Goal: Transaction & Acquisition: Book appointment/travel/reservation

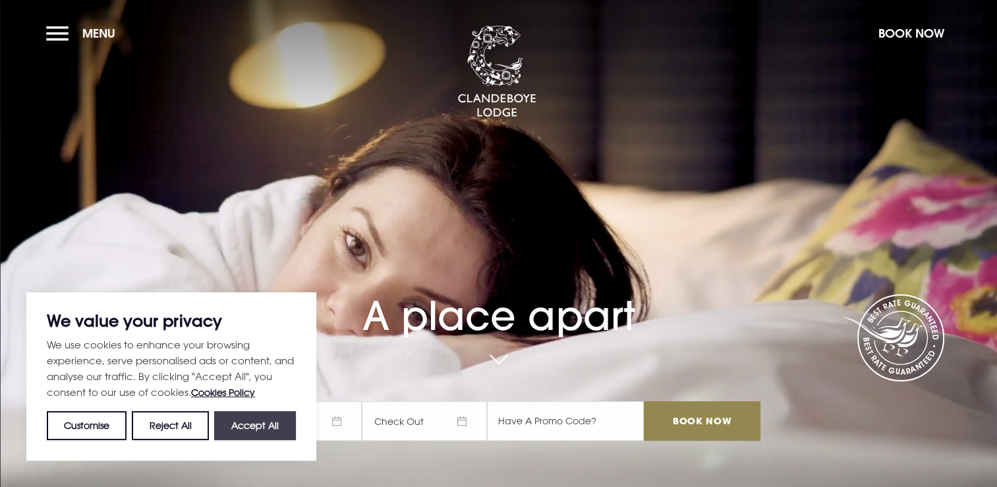
click at [271, 427] on button "Accept All" at bounding box center [255, 425] width 82 height 29
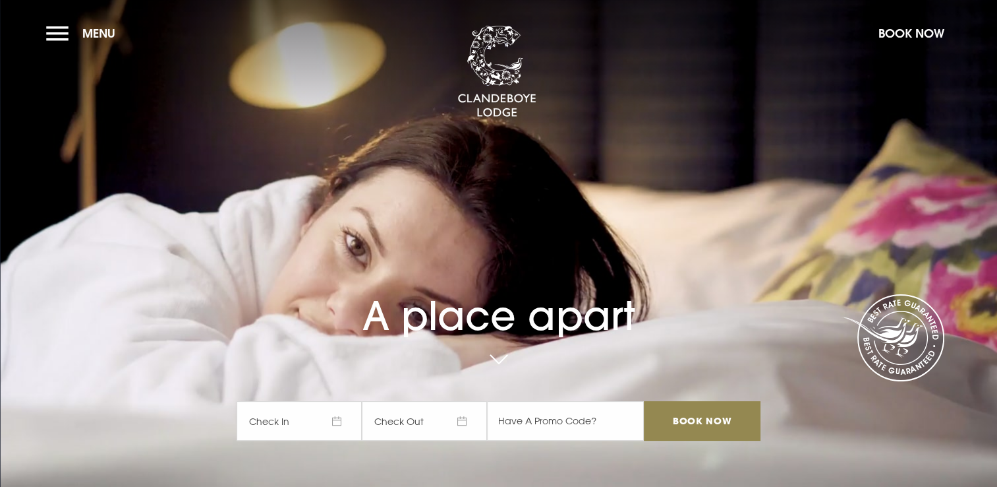
checkbox input "true"
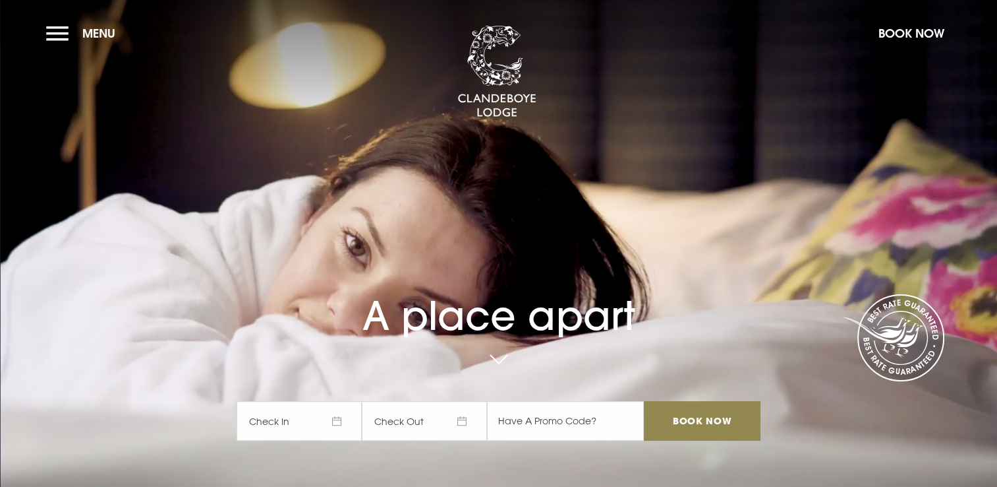
click at [336, 424] on span "Check In" at bounding box center [299, 421] width 125 height 40
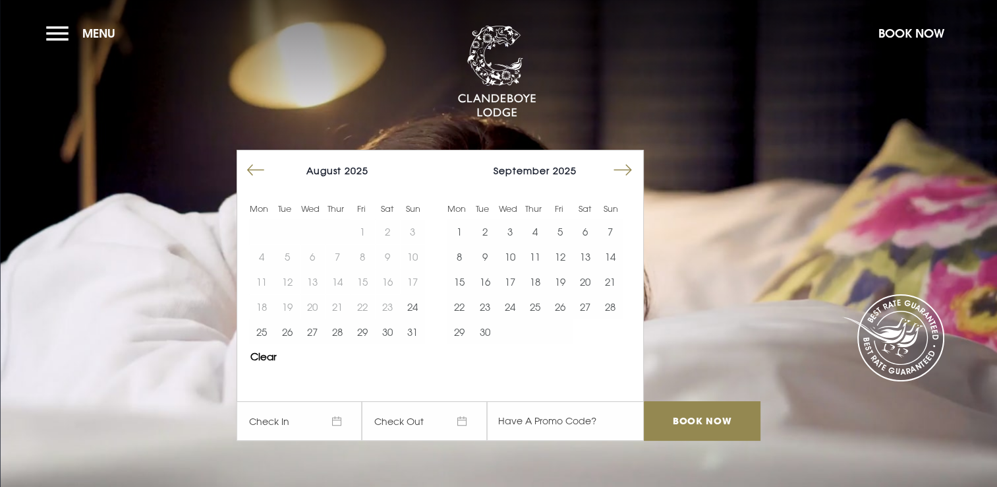
click at [636, 163] on button "Move forward to switch to the next month." at bounding box center [622, 170] width 25 height 25
click at [483, 333] on button "28" at bounding box center [484, 331] width 25 height 25
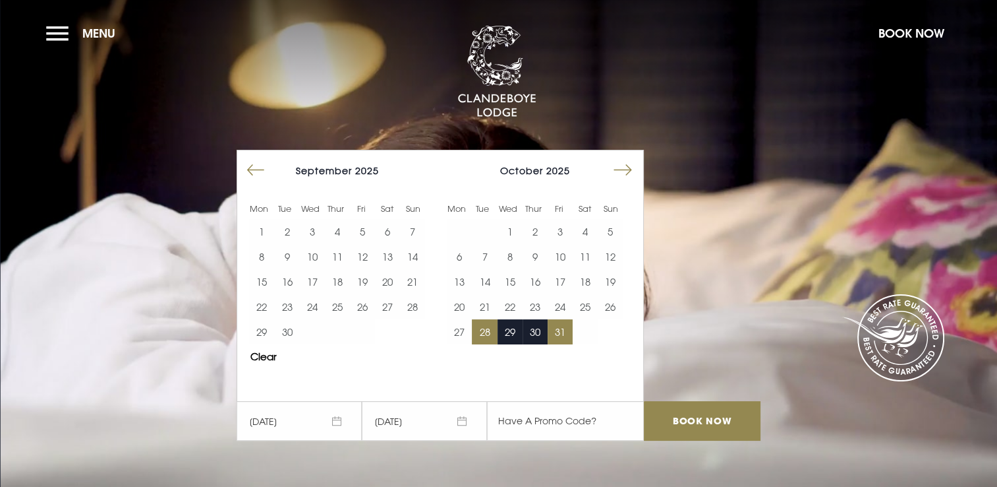
click at [564, 334] on button "31" at bounding box center [560, 331] width 25 height 25
click at [672, 411] on input "Book Now" at bounding box center [702, 421] width 116 height 40
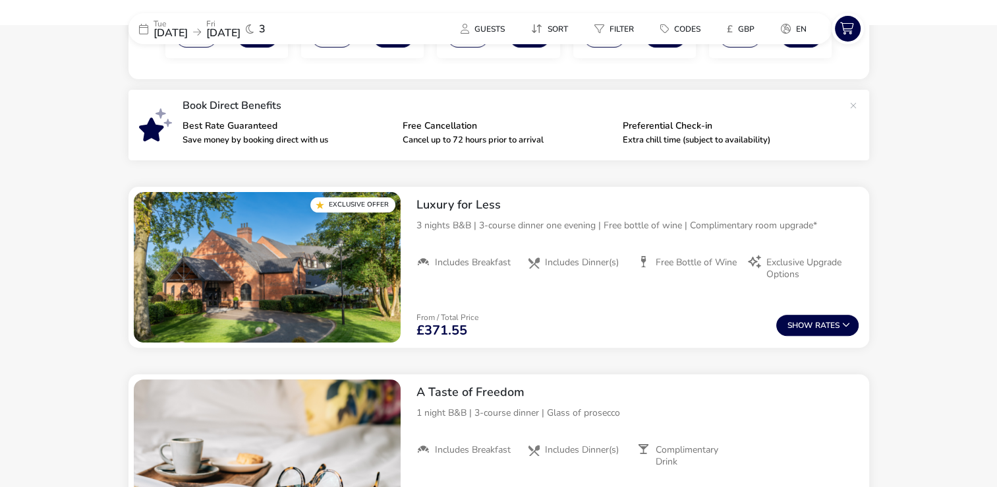
scroll to position [444, 0]
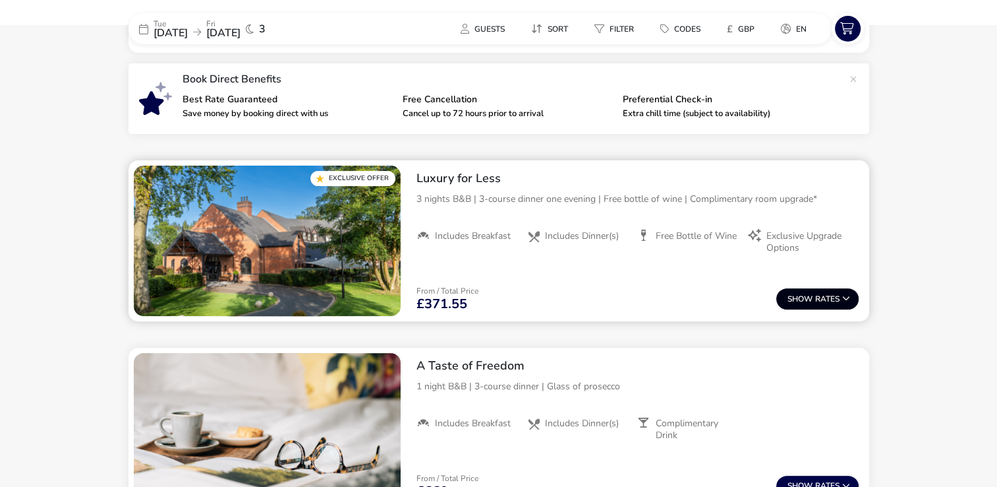
click at [796, 305] on button "Show Rates" at bounding box center [818, 298] width 82 height 21
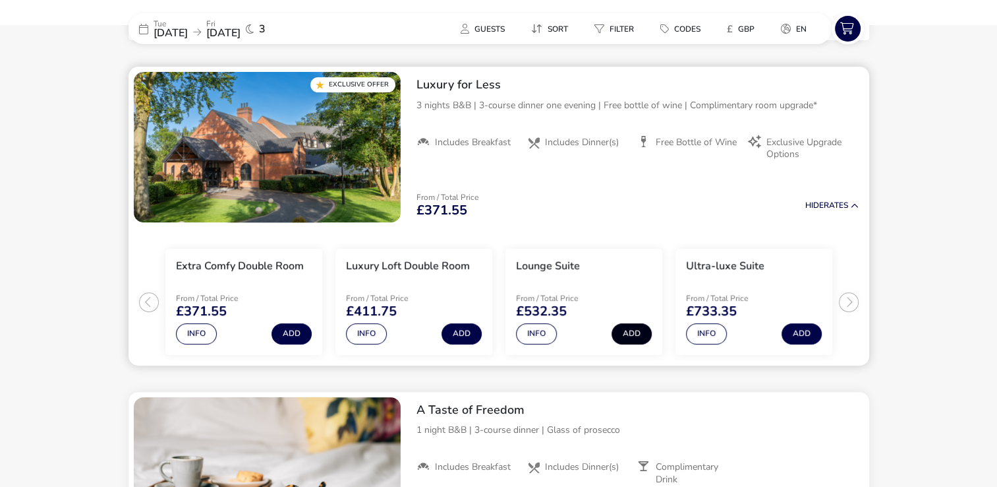
scroll to position [538, 0]
click at [538, 338] on button "Info" at bounding box center [536, 333] width 41 height 21
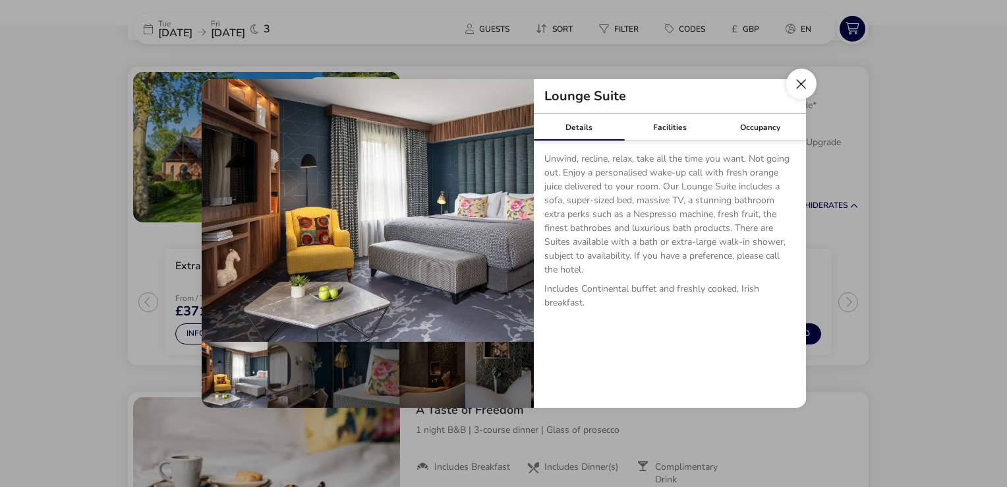
click at [809, 84] on button "Close dialog" at bounding box center [801, 84] width 30 height 30
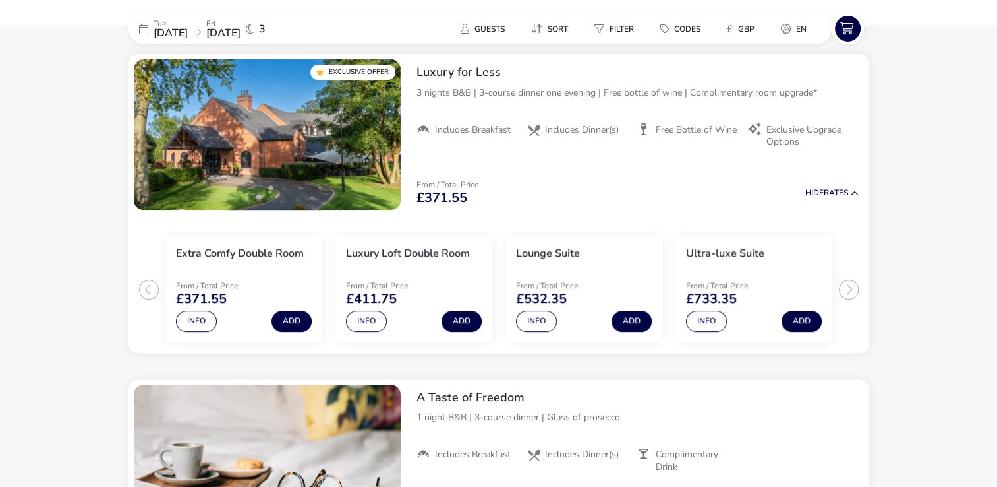
scroll to position [471, 0]
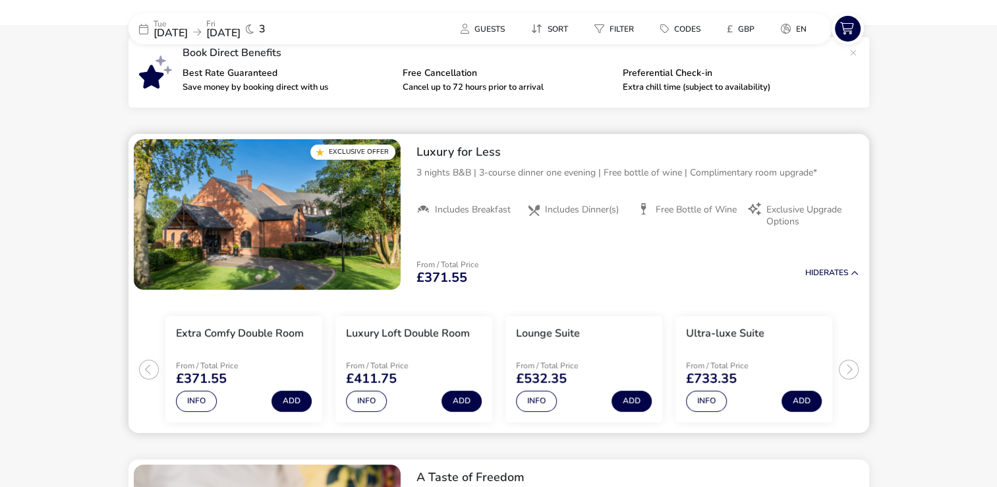
click at [799, 212] on span "Exclusive Upgrade Options" at bounding box center [808, 216] width 82 height 24
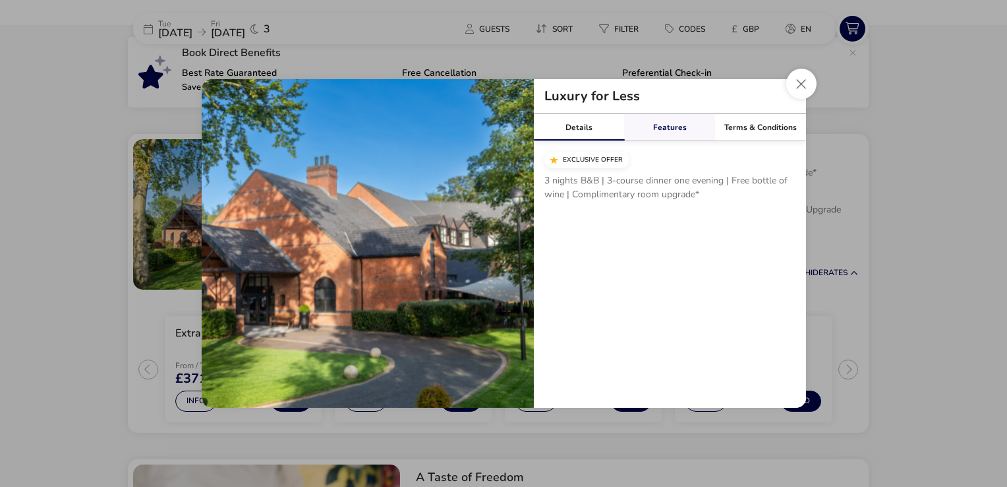
click at [654, 131] on link "Features" at bounding box center [669, 127] width 91 height 26
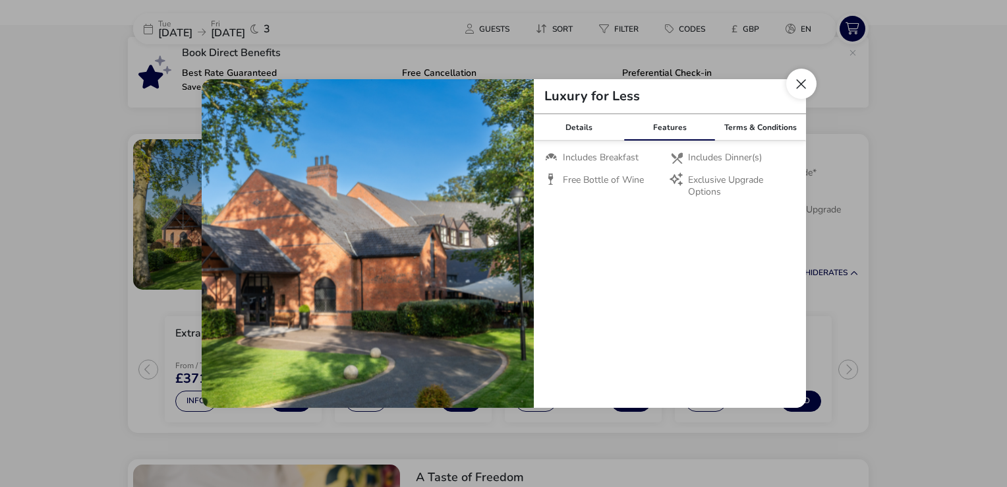
click at [797, 84] on button "Close modal" at bounding box center [801, 84] width 30 height 30
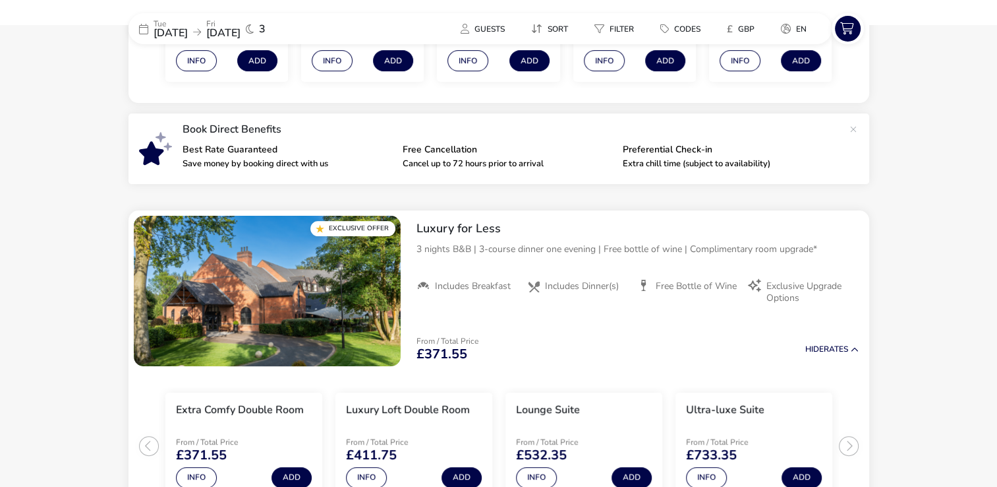
scroll to position [727, 0]
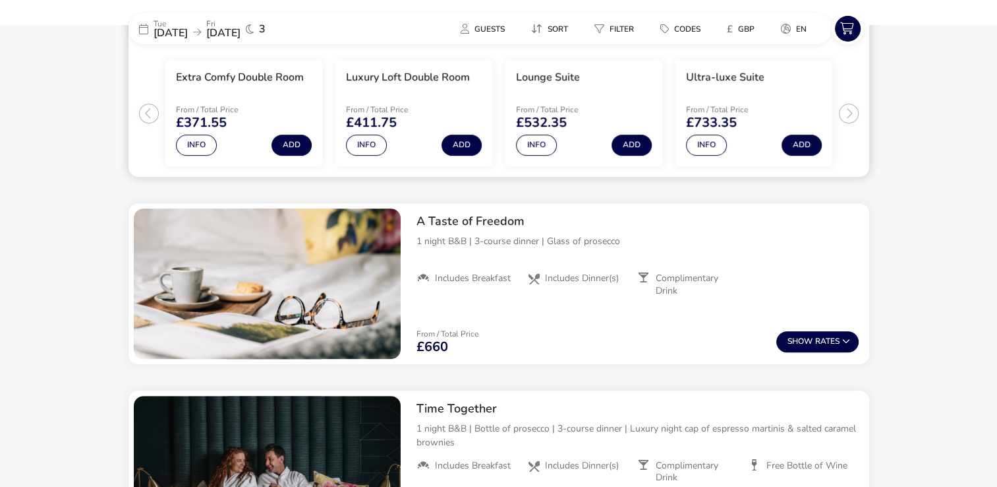
click at [146, 113] on ul "Extra Comfy Double Room From / Total Price £371.55 Info Add Luxury Loft Double …" at bounding box center [499, 108] width 741 height 138
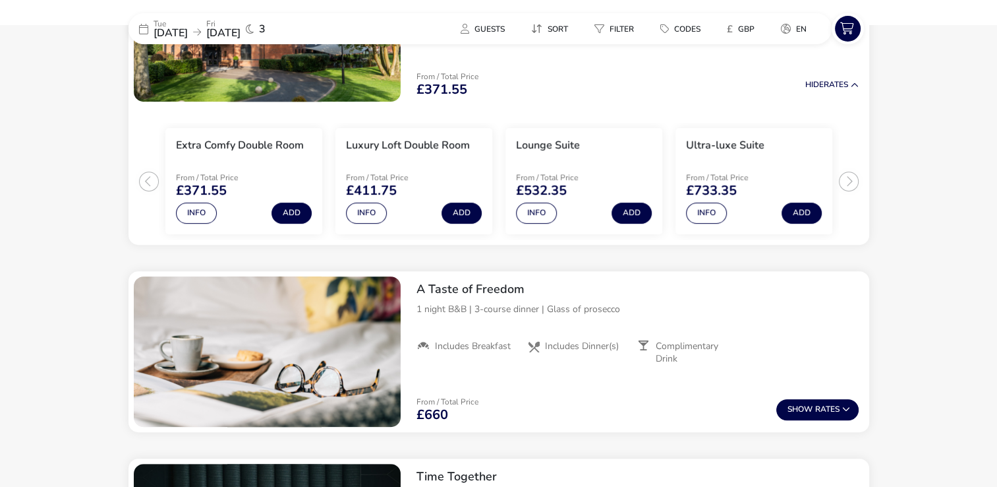
scroll to position [656, 0]
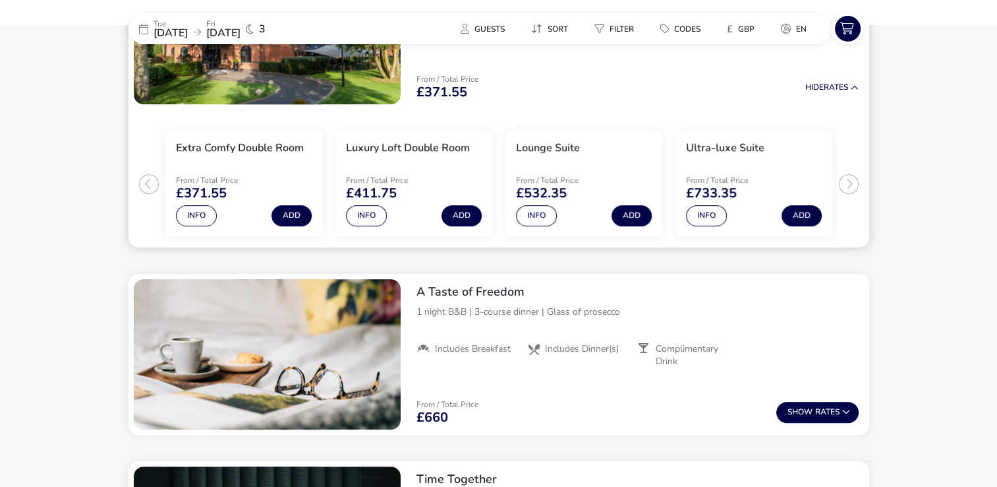
click at [614, 109] on ul "Extra Comfy Double Room From / Total Price £371.55 Info Add Luxury Loft Double …" at bounding box center [499, 178] width 741 height 138
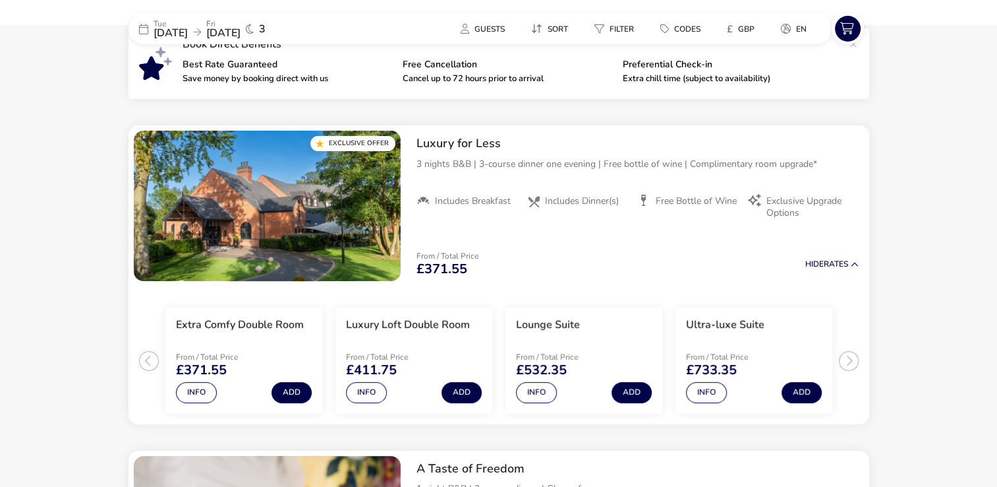
scroll to position [478, 0]
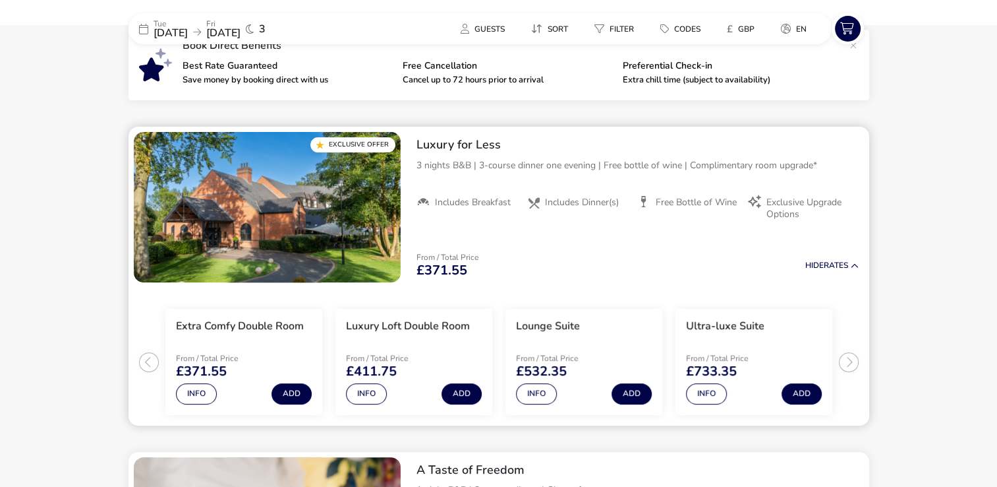
click at [775, 208] on span "Exclusive Upgrade Options" at bounding box center [808, 208] width 82 height 24
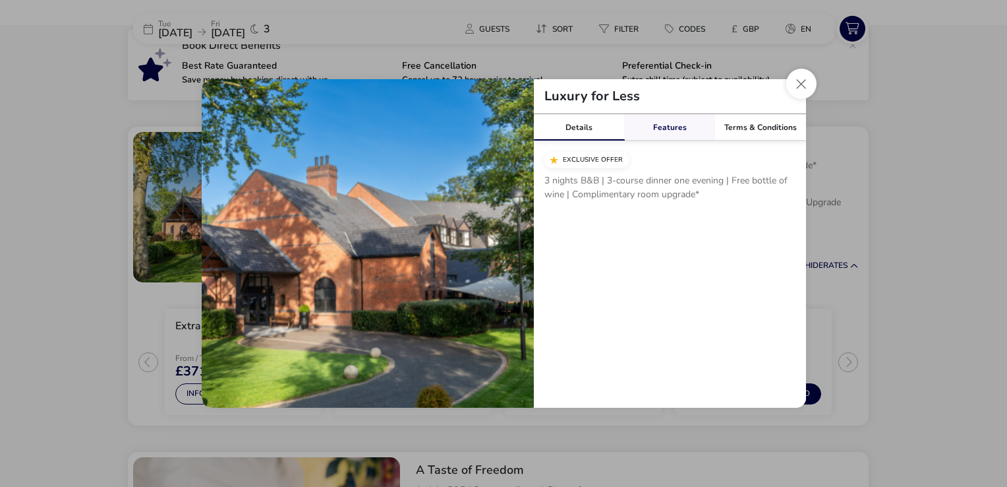
click at [678, 123] on link "Features" at bounding box center [669, 127] width 91 height 26
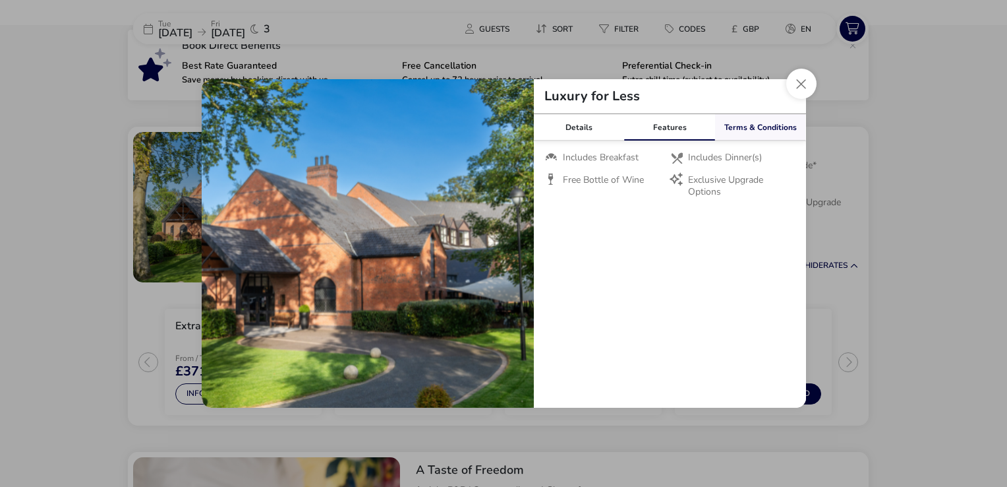
click at [770, 133] on link "Terms & Conditions" at bounding box center [760, 127] width 91 height 26
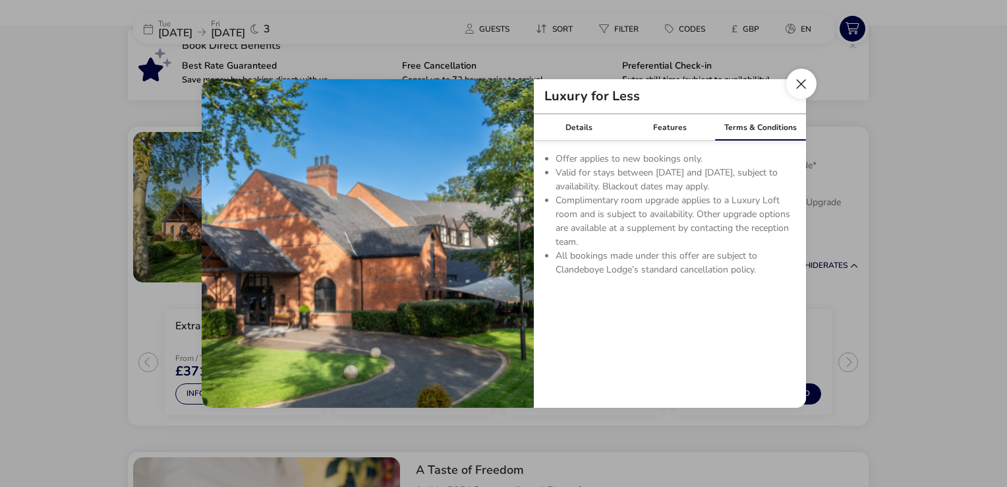
click at [791, 92] on button "Close modal" at bounding box center [801, 84] width 30 height 30
